Goal: Transaction & Acquisition: Purchase product/service

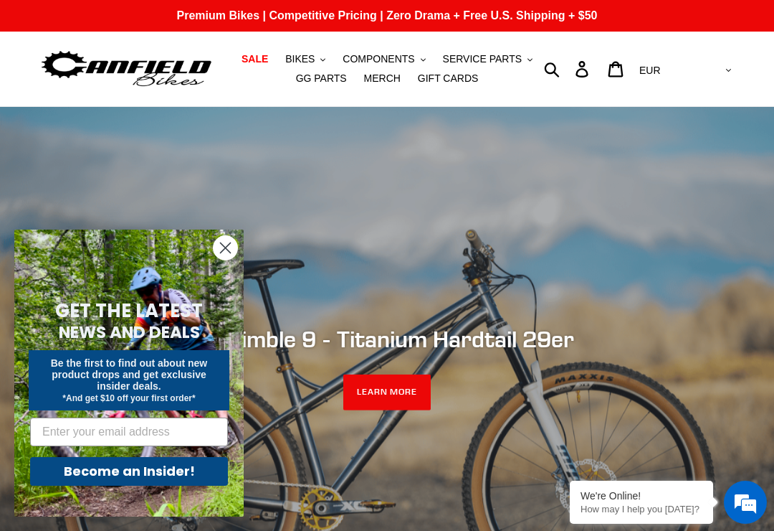
click at [229, 248] on circle "Close dialog" at bounding box center [226, 248] width 24 height 24
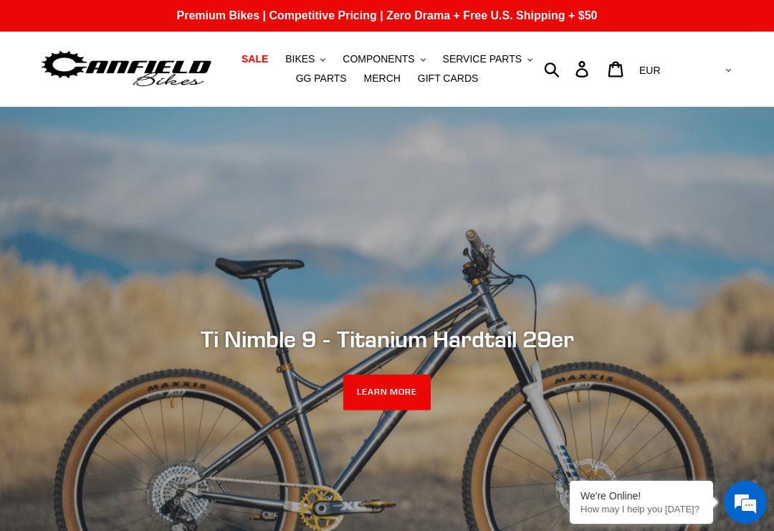
click at [322, 57] on icon ".cls-1{fill:#231f20}" at bounding box center [323, 59] width 5 height 5
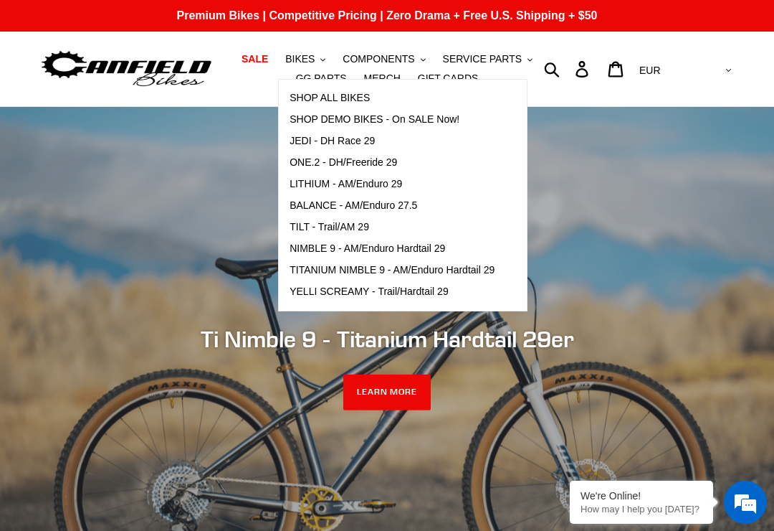
click at [365, 95] on span "SHOP ALL BIKES" at bounding box center [330, 98] width 80 height 12
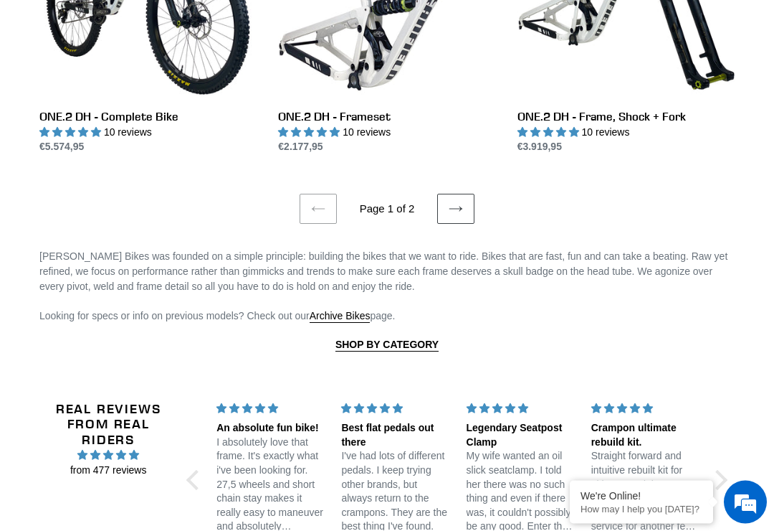
scroll to position [2666, 0]
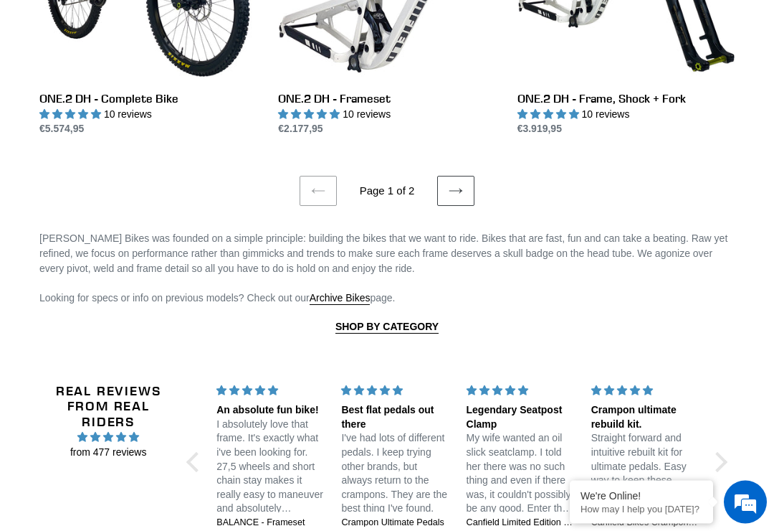
click at [464, 176] on link "Next page" at bounding box center [455, 191] width 37 height 30
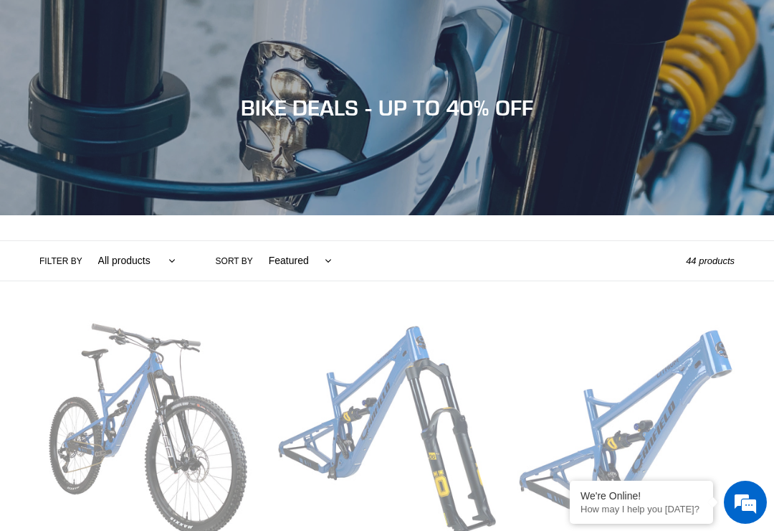
scroll to position [2689, 0]
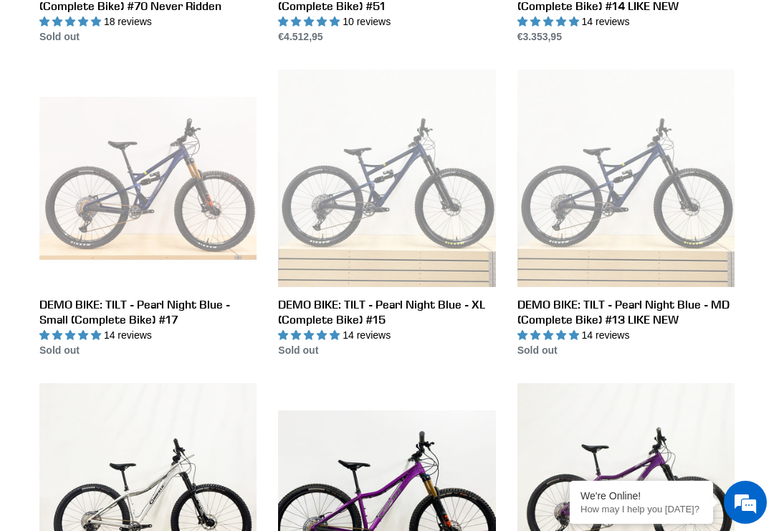
scroll to position [1294, 0]
